Goal: Use online tool/utility: Utilize a website feature to perform a specific function

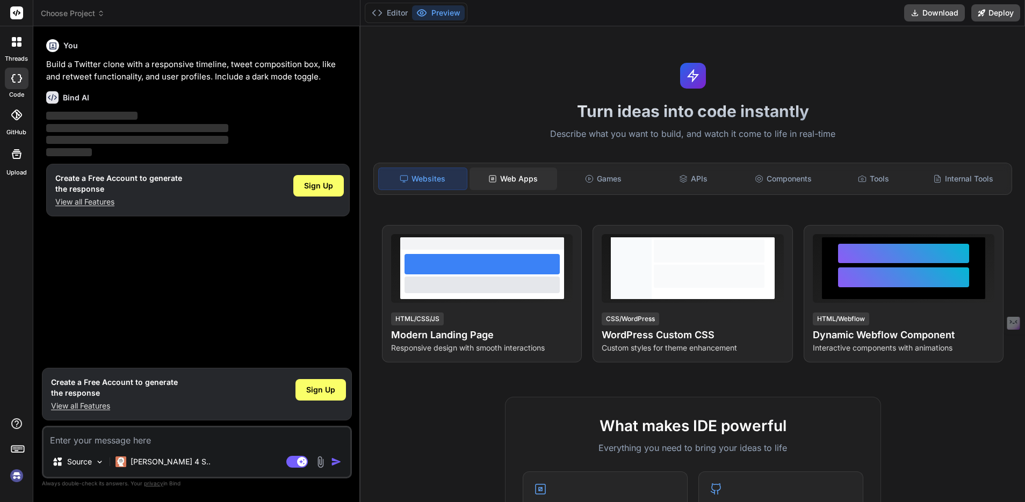
click at [532, 179] on div "Web Apps" at bounding box center [513, 179] width 88 height 23
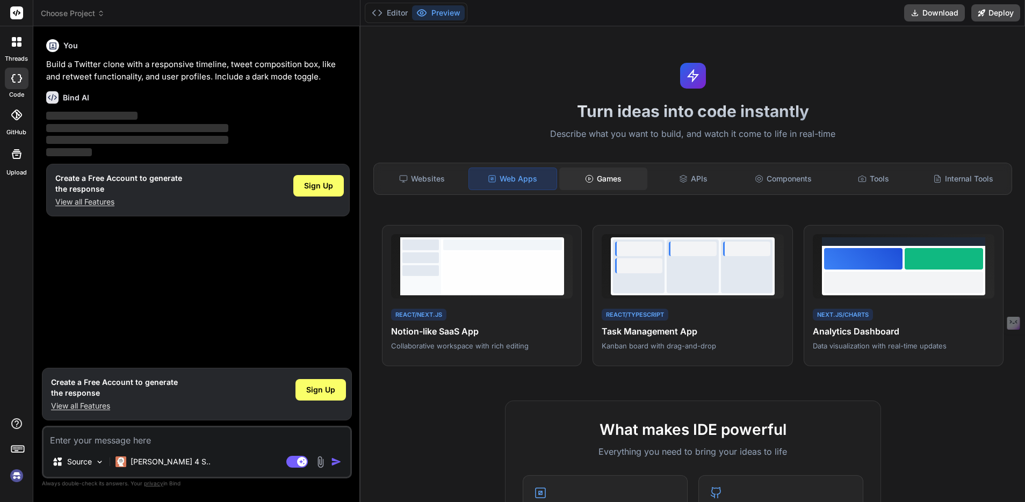
click at [607, 178] on div "Games" at bounding box center [603, 179] width 88 height 23
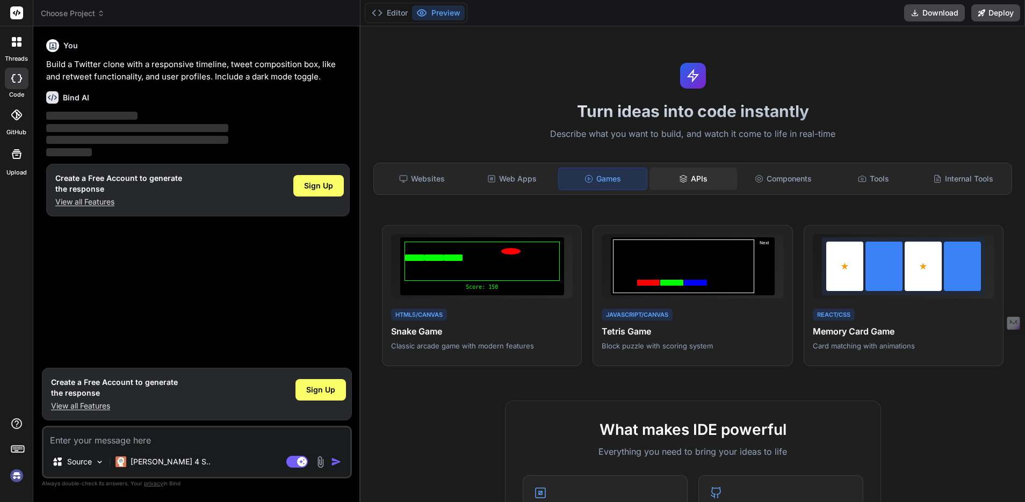
click at [694, 177] on div "APIs" at bounding box center [693, 179] width 88 height 23
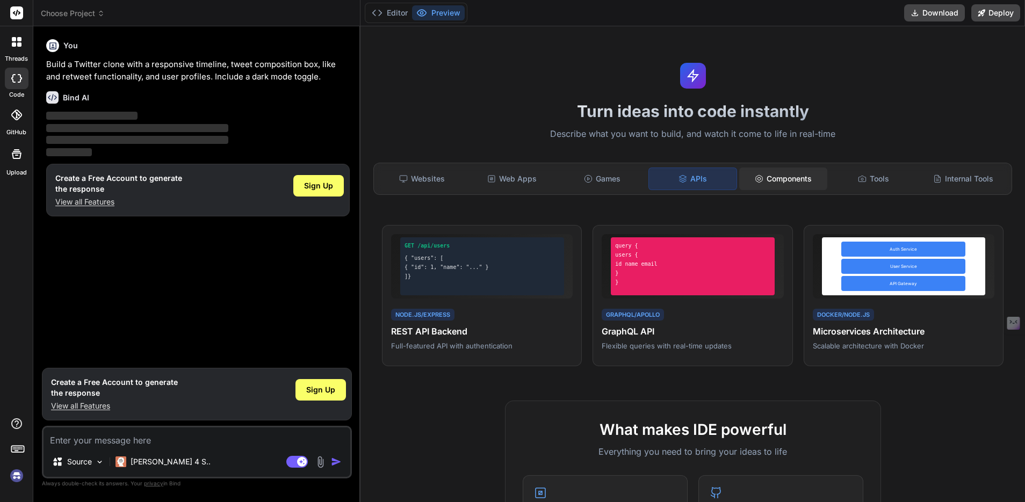
click at [768, 179] on div "Components" at bounding box center [783, 179] width 88 height 23
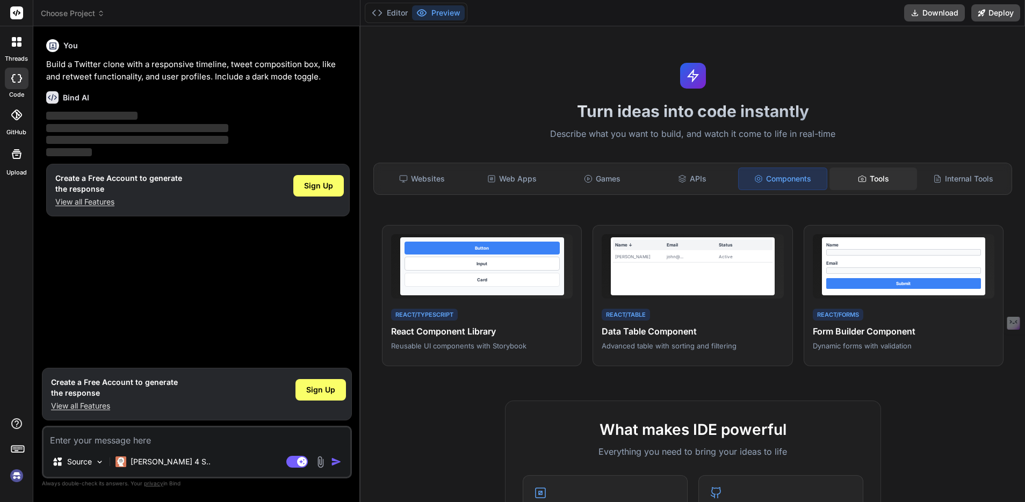
click at [879, 180] on div "Tools" at bounding box center [873, 179] width 88 height 23
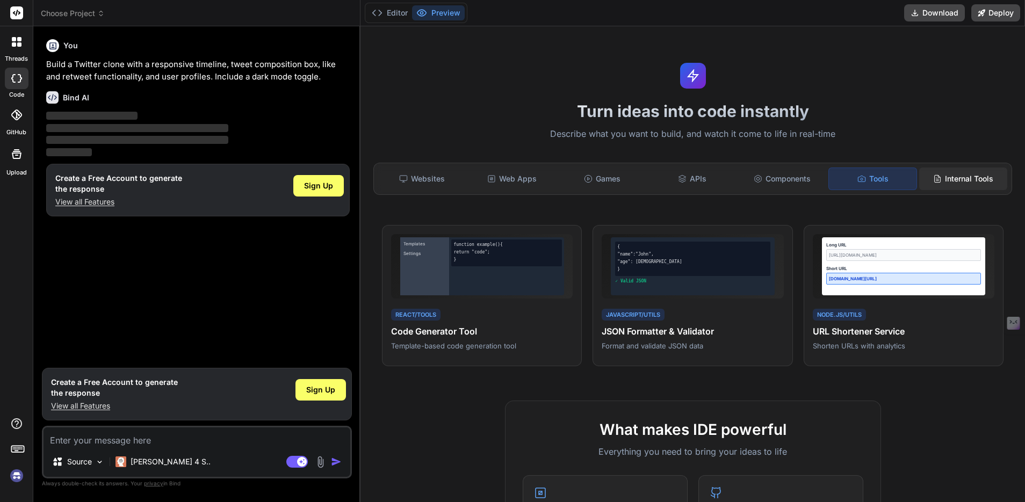
click at [937, 179] on div "Internal Tools" at bounding box center [963, 179] width 88 height 23
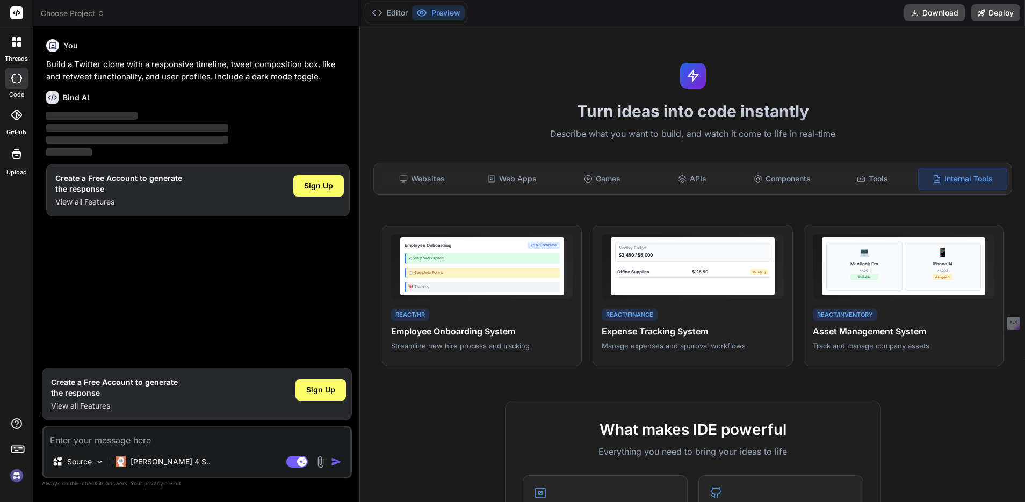
click at [18, 75] on icon at bounding box center [20, 78] width 4 height 9
click at [20, 46] on icon at bounding box center [17, 42] width 10 height 10
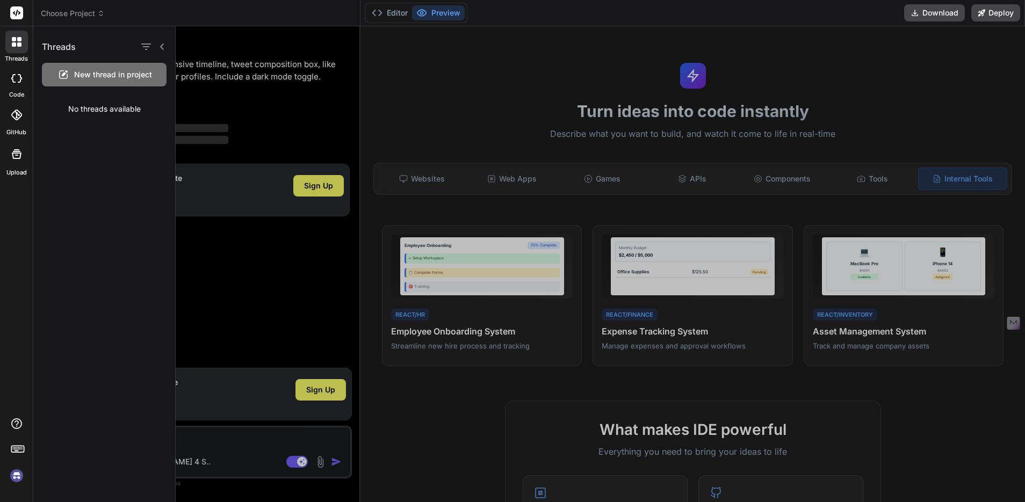
click at [17, 16] on rect at bounding box center [16, 12] width 13 height 13
click at [9, 197] on div "threads code GitHub Upload" at bounding box center [16, 251] width 33 height 502
click at [12, 427] on icon at bounding box center [16, 423] width 11 height 11
click at [70, 402] on label "Documentation" at bounding box center [76, 399] width 53 height 11
type textarea "x"
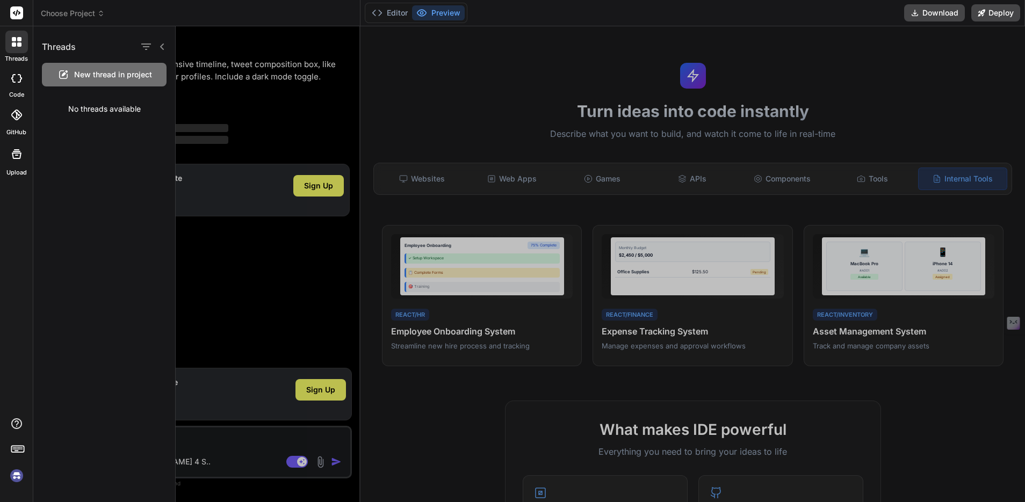
click at [14, 12] on icon at bounding box center [17, 13] width 8 height 6
